Goal: Task Accomplishment & Management: Manage account settings

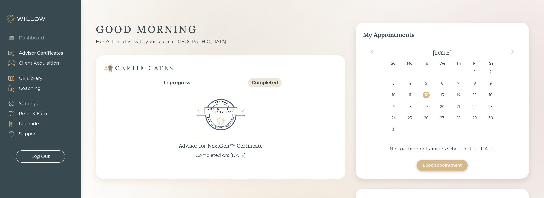
click at [31, 63] on div "Client Acquisition" at bounding box center [39, 63] width 40 height 7
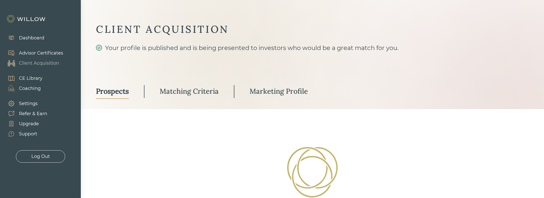
select select "3"
select select "2"
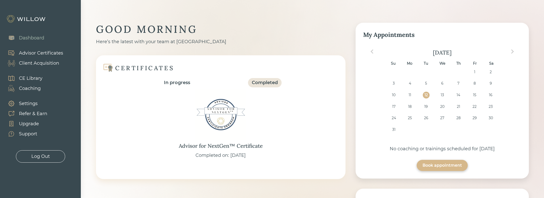
click at [46, 65] on div "Client Acquisition" at bounding box center [39, 63] width 40 height 7
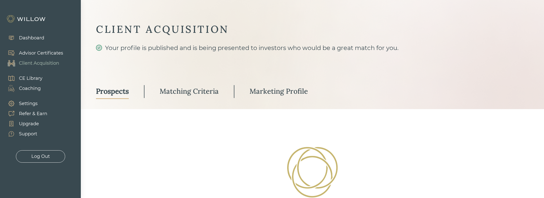
select select "3"
select select "2"
